Goal: Task Accomplishment & Management: Manage account settings

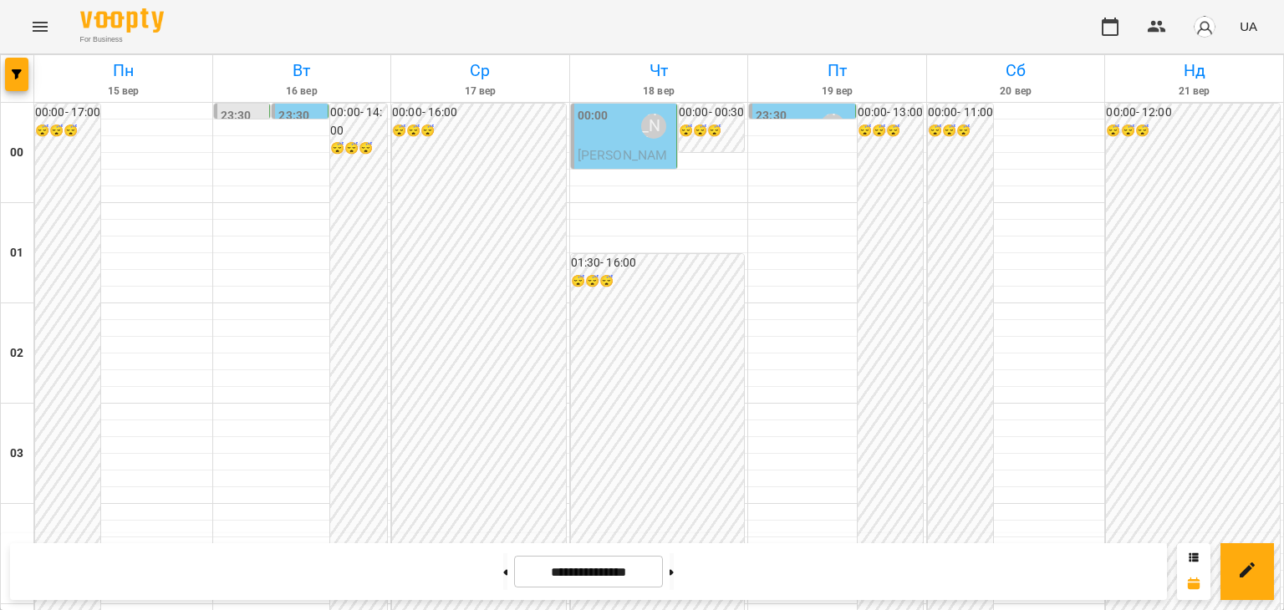
scroll to position [1976, 0]
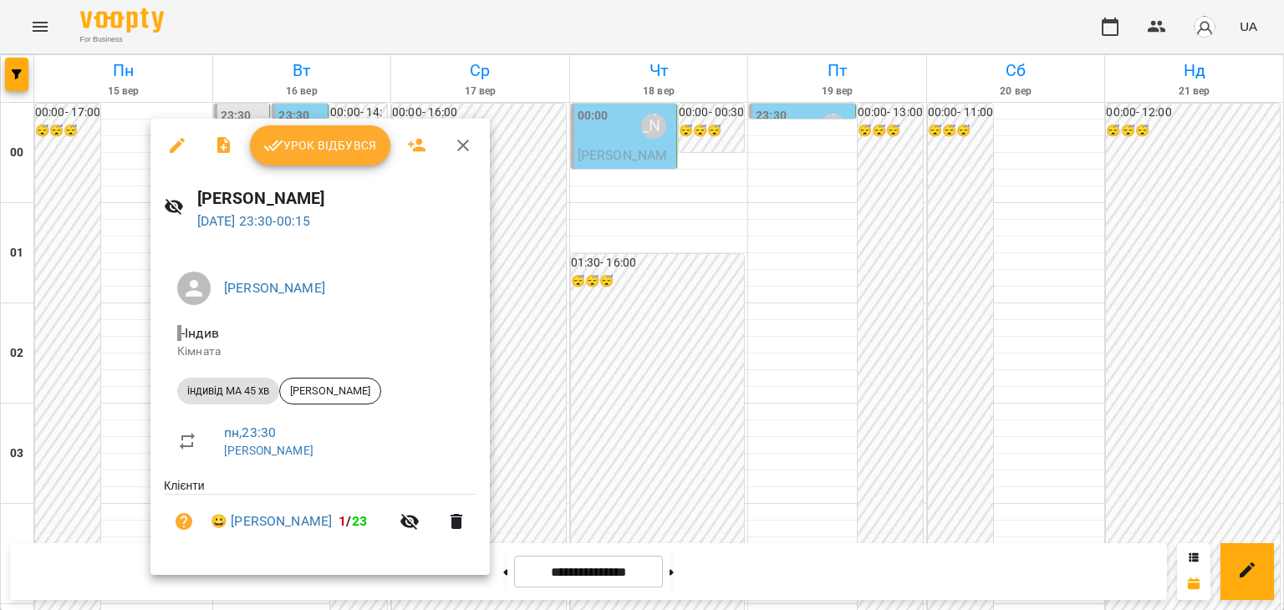
click at [810, 350] on div at bounding box center [642, 305] width 1284 height 610
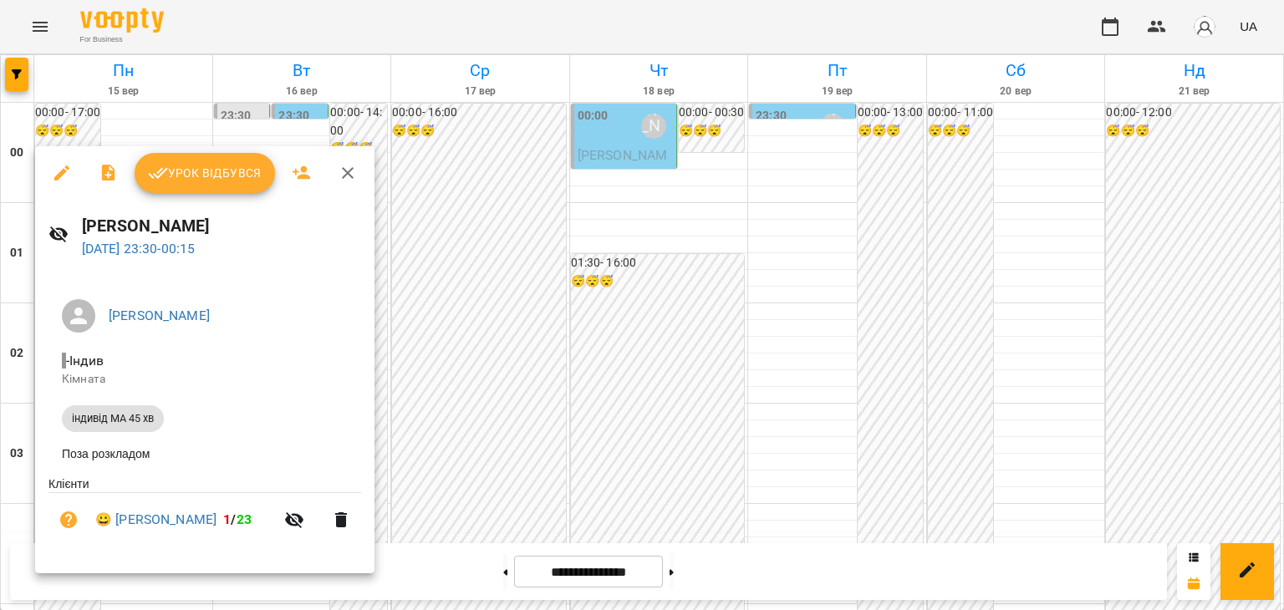
click at [770, 302] on div at bounding box center [642, 305] width 1284 height 610
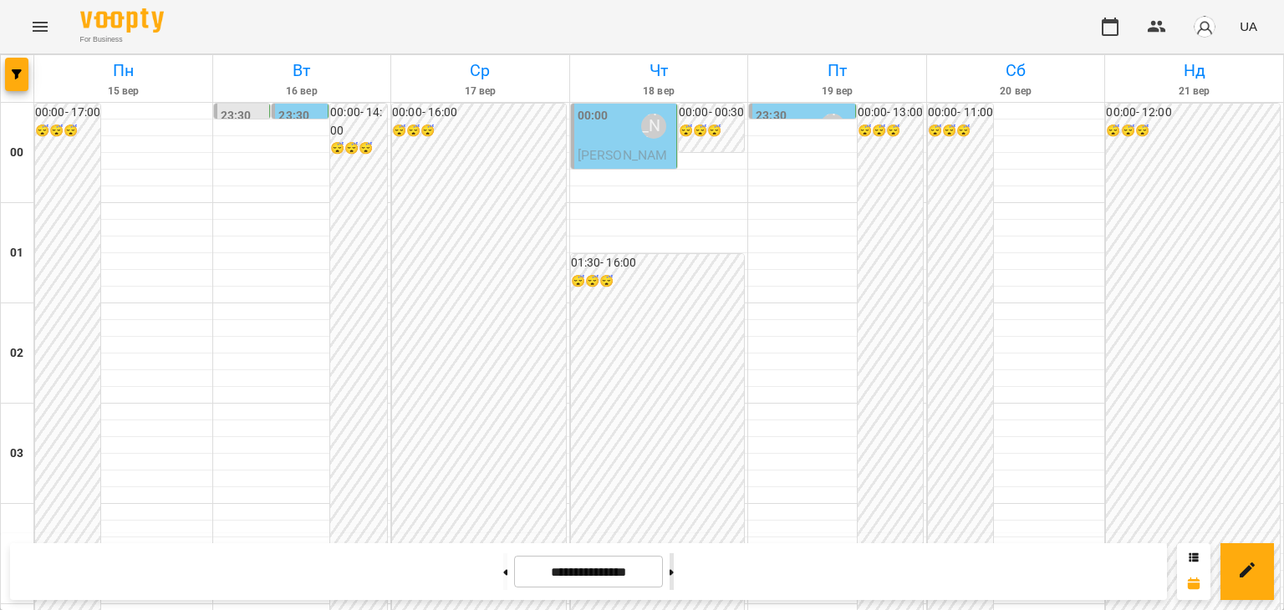
click at [674, 571] on button at bounding box center [672, 572] width 4 height 37
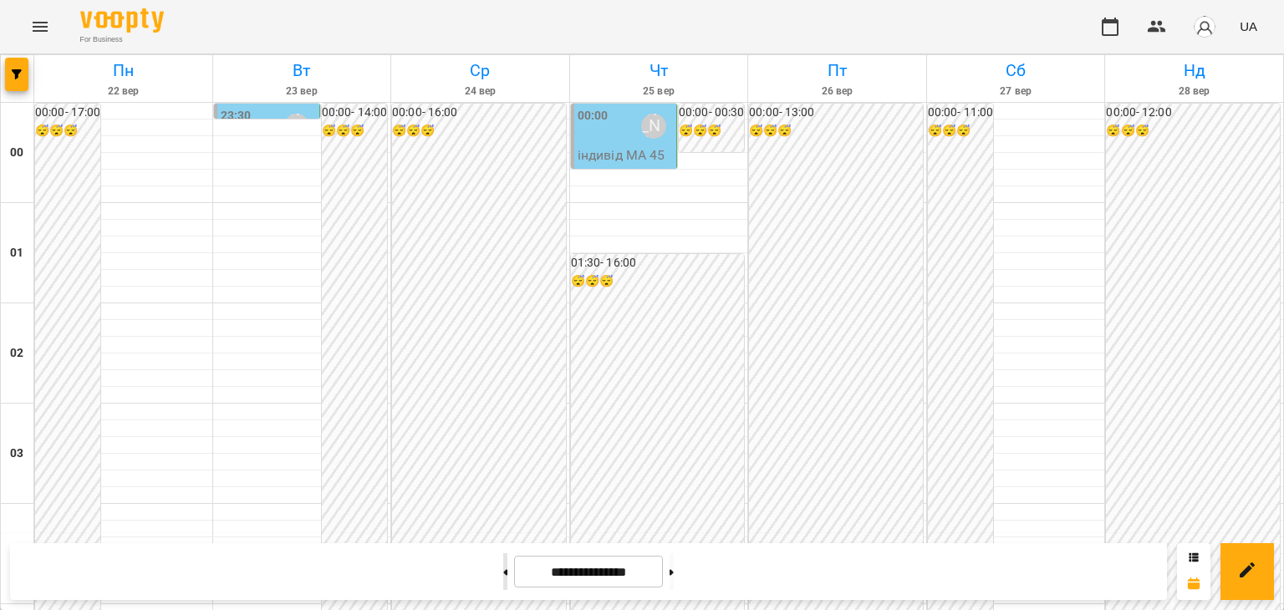
click at [504, 569] on icon at bounding box center [506, 572] width 4 height 6
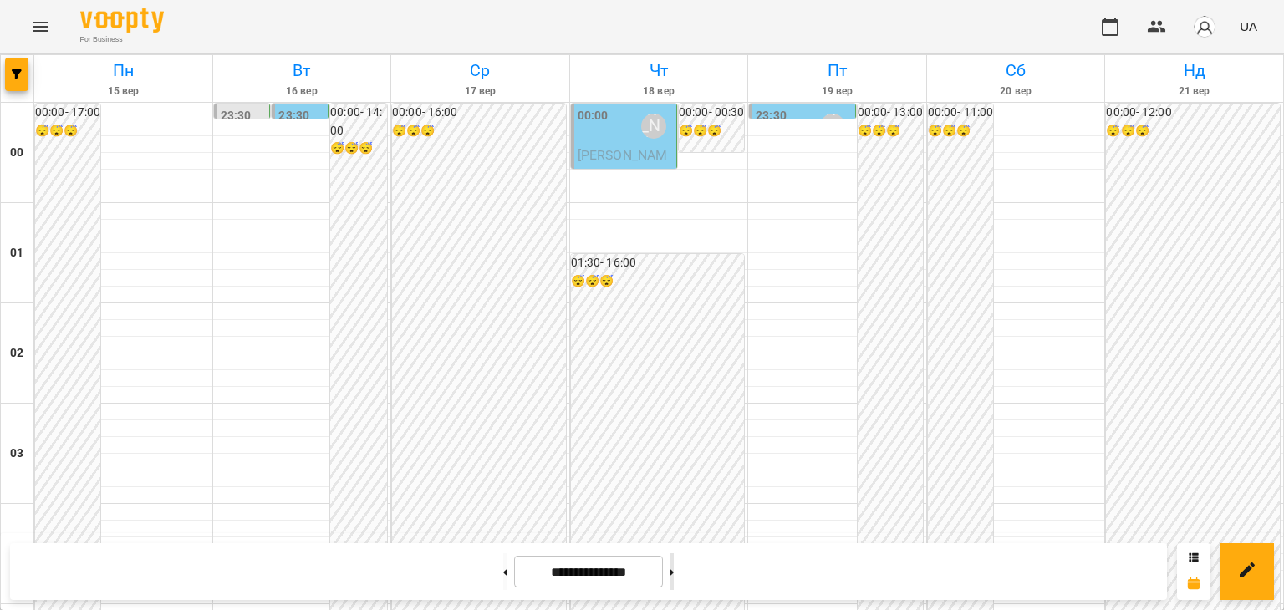
click at [674, 567] on button at bounding box center [672, 572] width 4 height 37
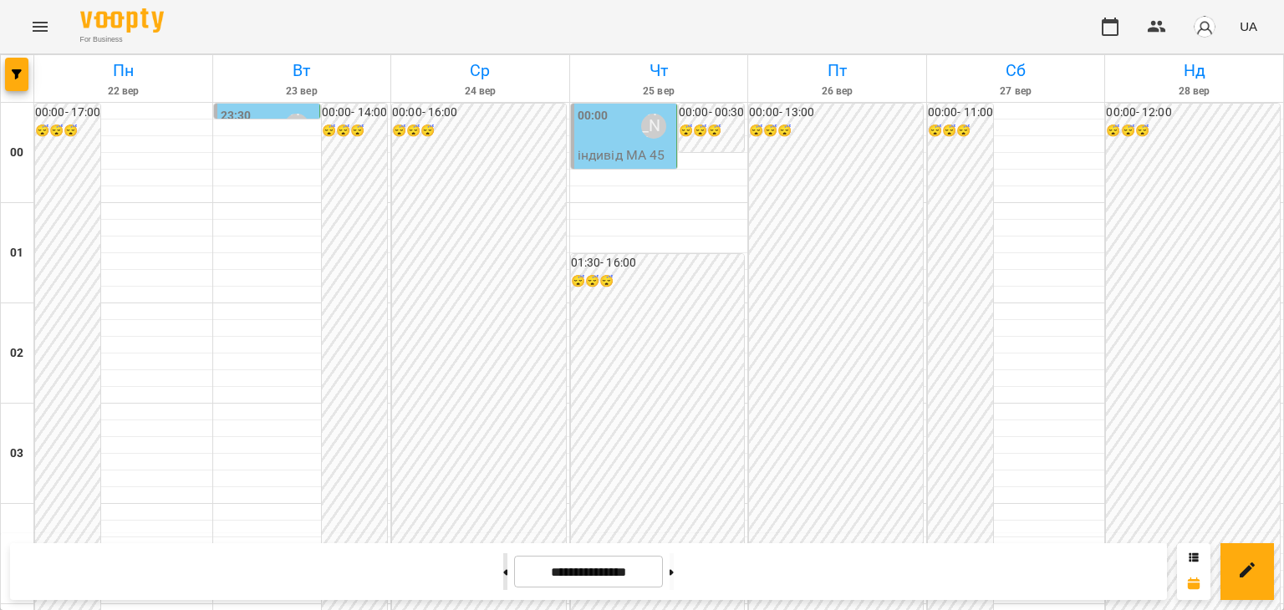
click at [503, 568] on button at bounding box center [505, 572] width 4 height 37
type input "**********"
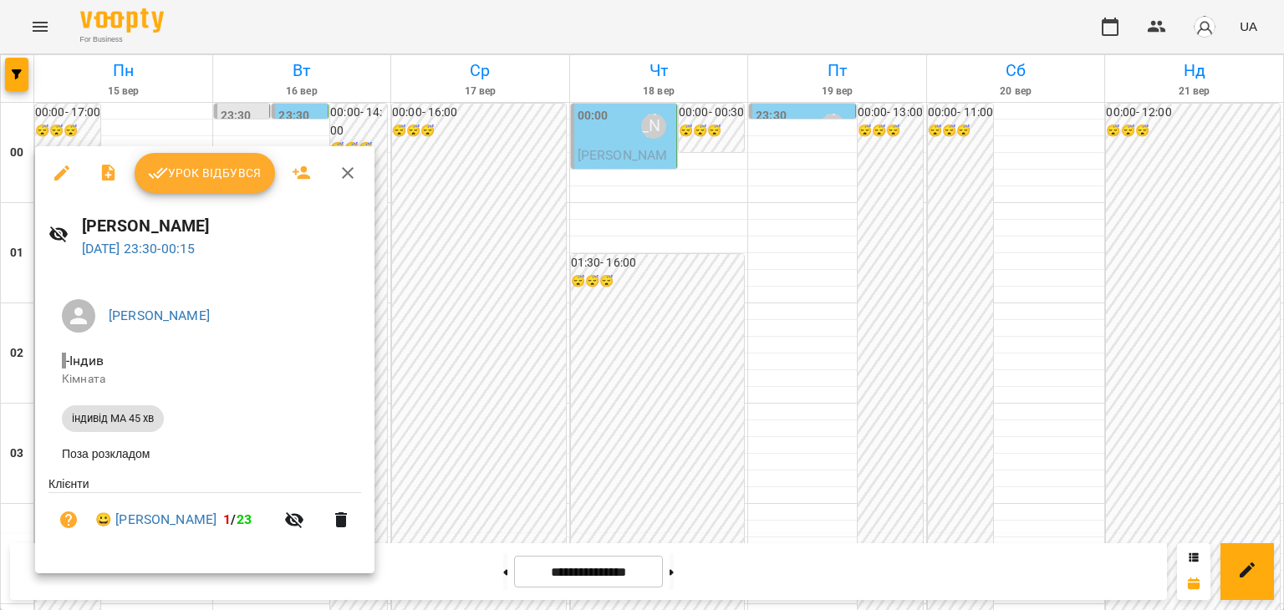
click at [555, 281] on div at bounding box center [642, 305] width 1284 height 610
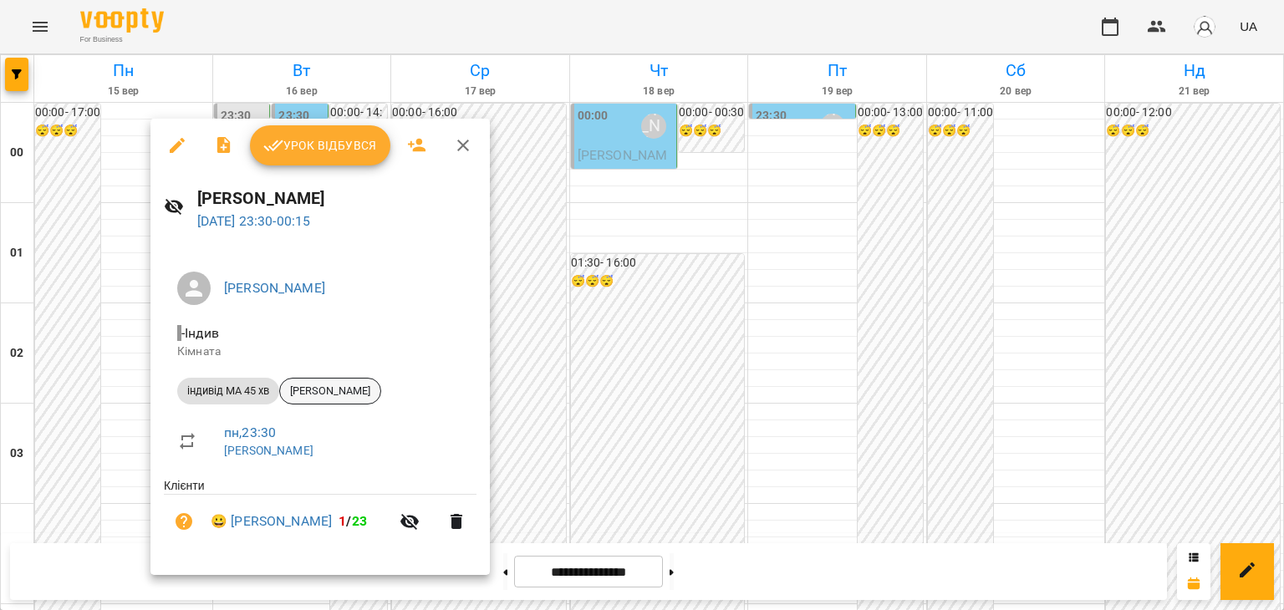
click at [361, 386] on span "[PERSON_NAME]" at bounding box center [330, 391] width 100 height 15
